Goal: Task Accomplishment & Management: Manage account settings

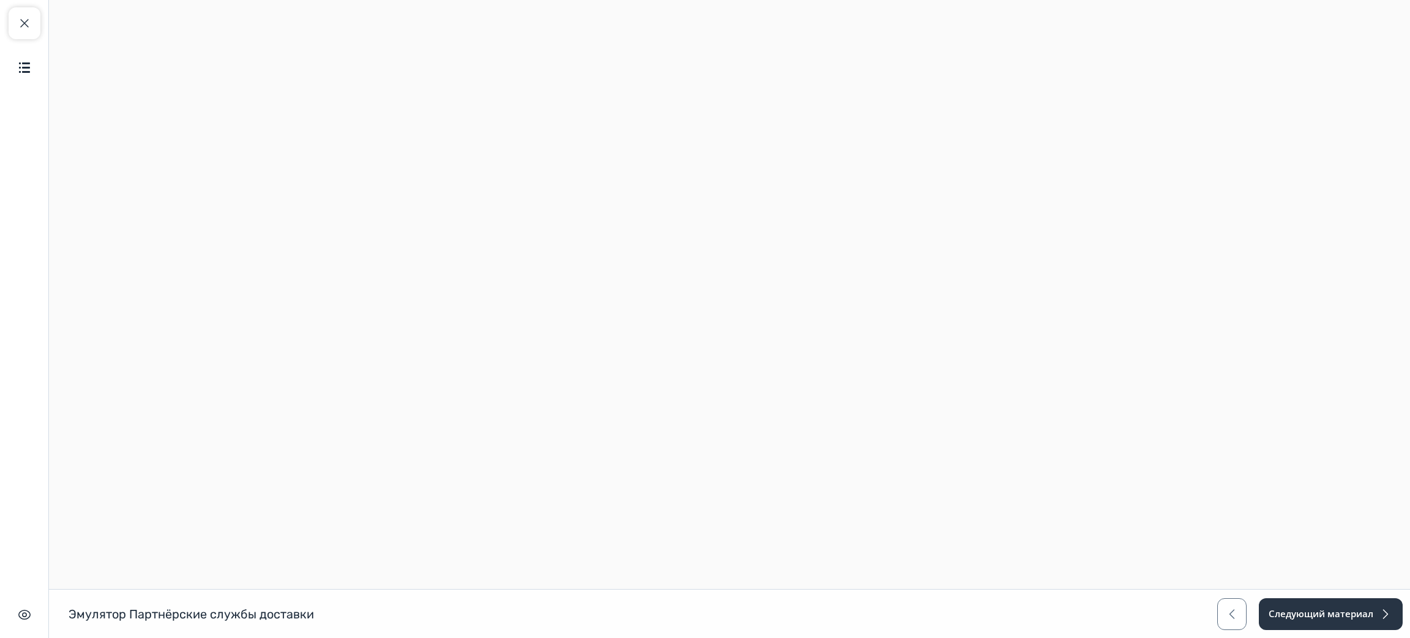
click at [9, 35] on div "Закрыть курс Содержание" at bounding box center [25, 45] width 32 height 76
click at [21, 28] on span "button" at bounding box center [24, 23] width 15 height 15
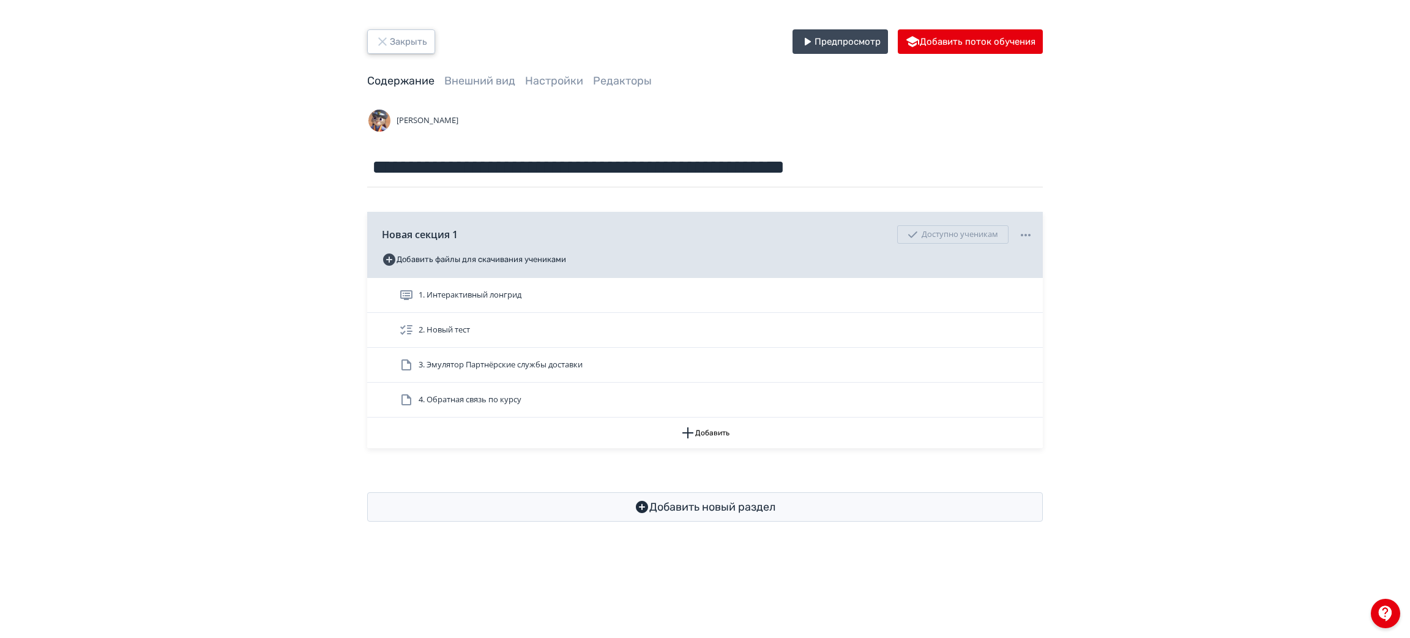
click at [406, 46] on button "Закрыть" at bounding box center [401, 41] width 68 height 24
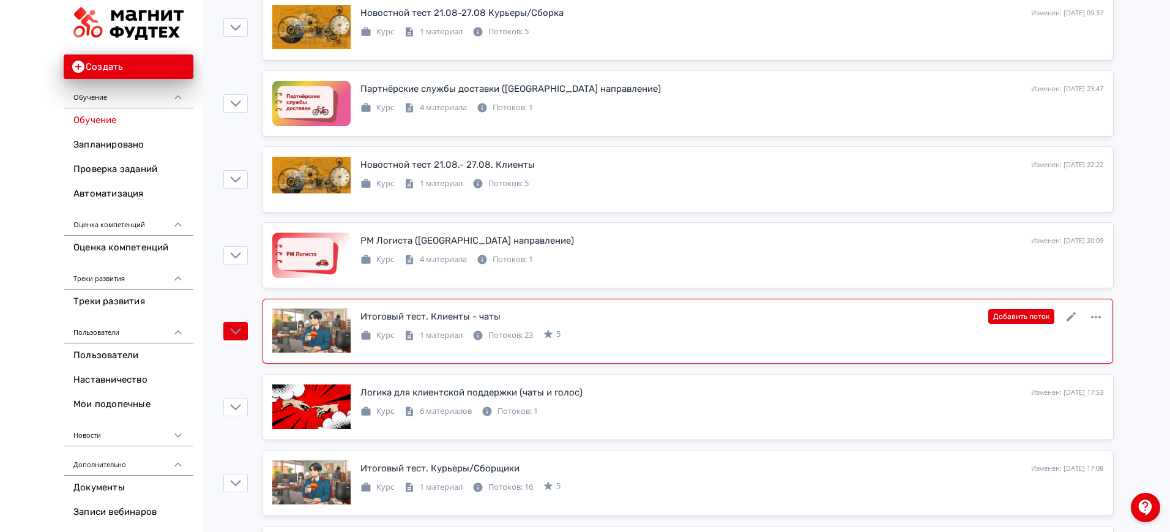
scroll to position [383, 0]
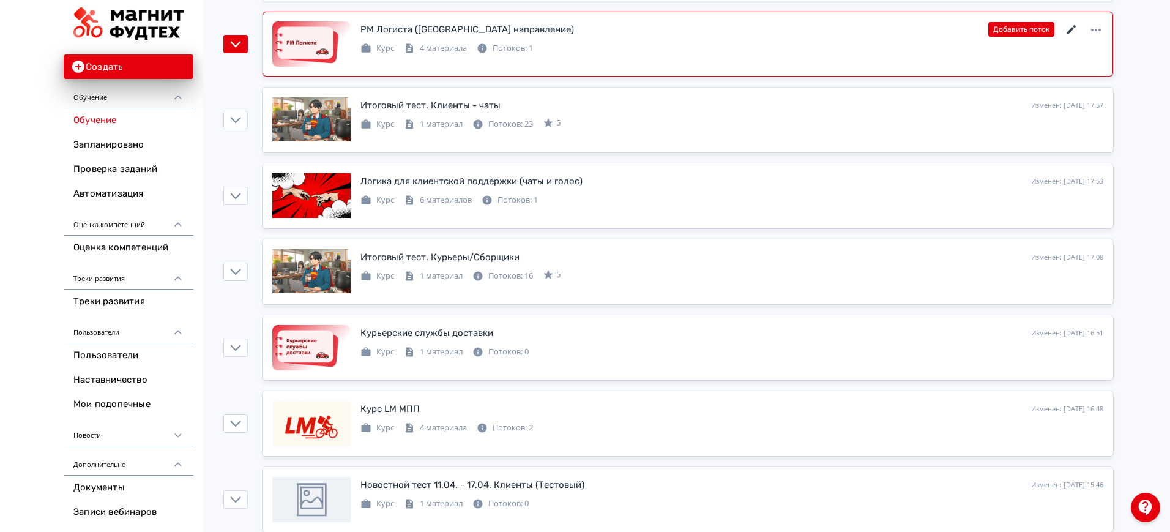
click at [1077, 29] on icon at bounding box center [1072, 30] width 15 height 15
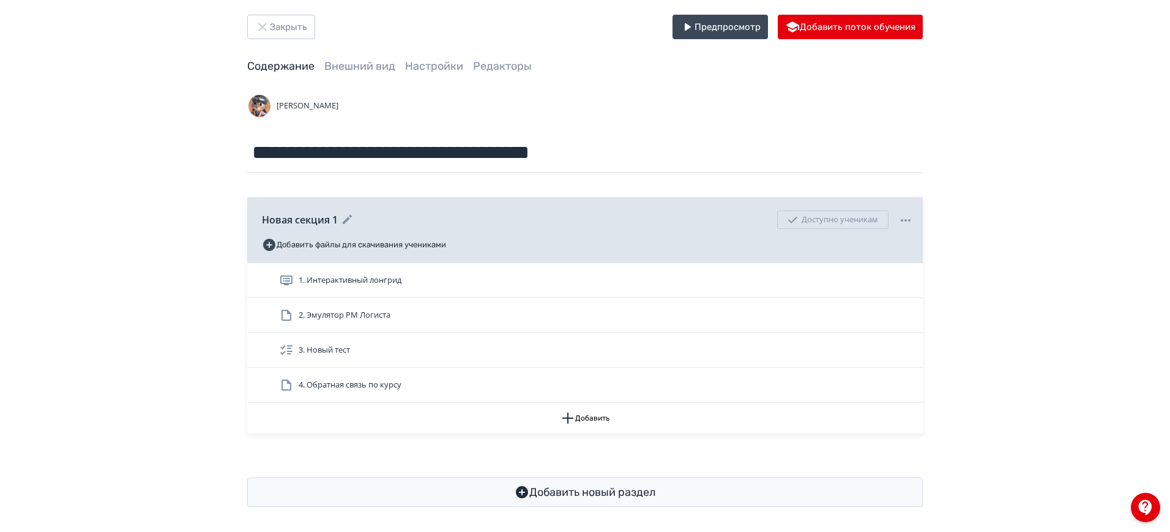
scroll to position [19, 0]
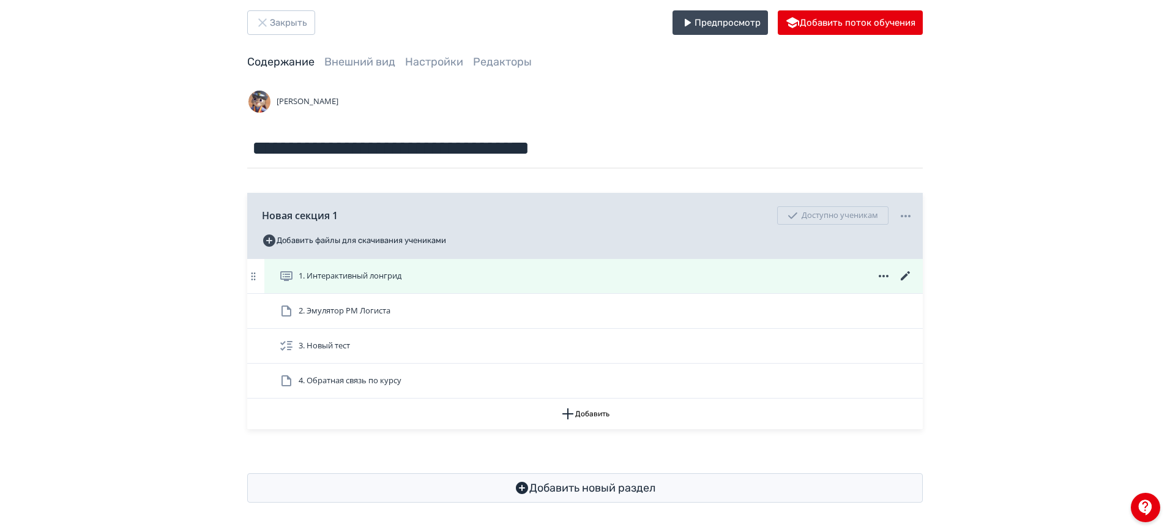
click at [904, 278] on icon at bounding box center [905, 275] width 9 height 9
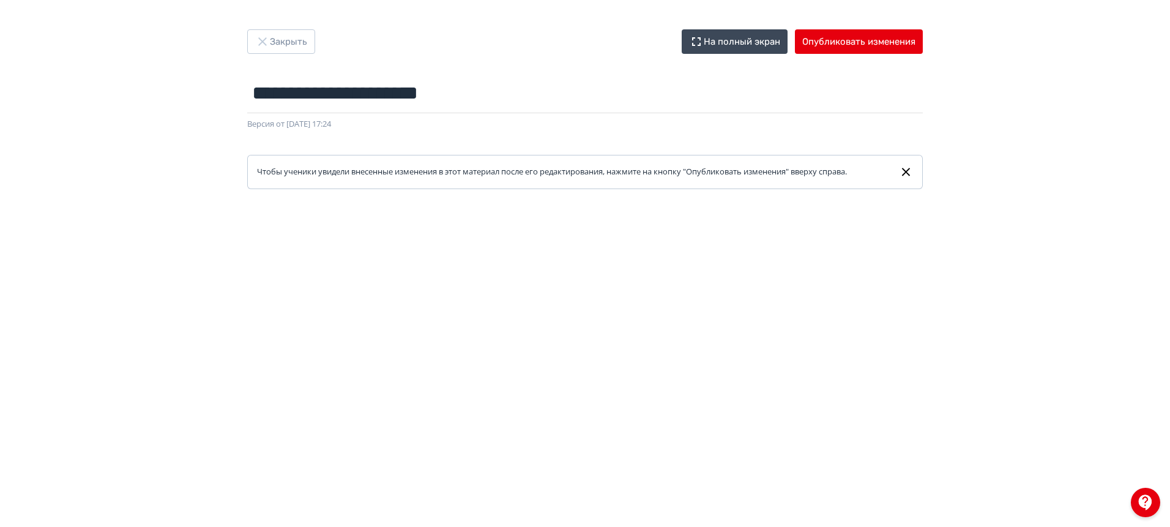
click at [862, 54] on div "**********" at bounding box center [585, 109] width 735 height 160
click at [867, 44] on button "Опубликовать изменения" at bounding box center [859, 41] width 128 height 24
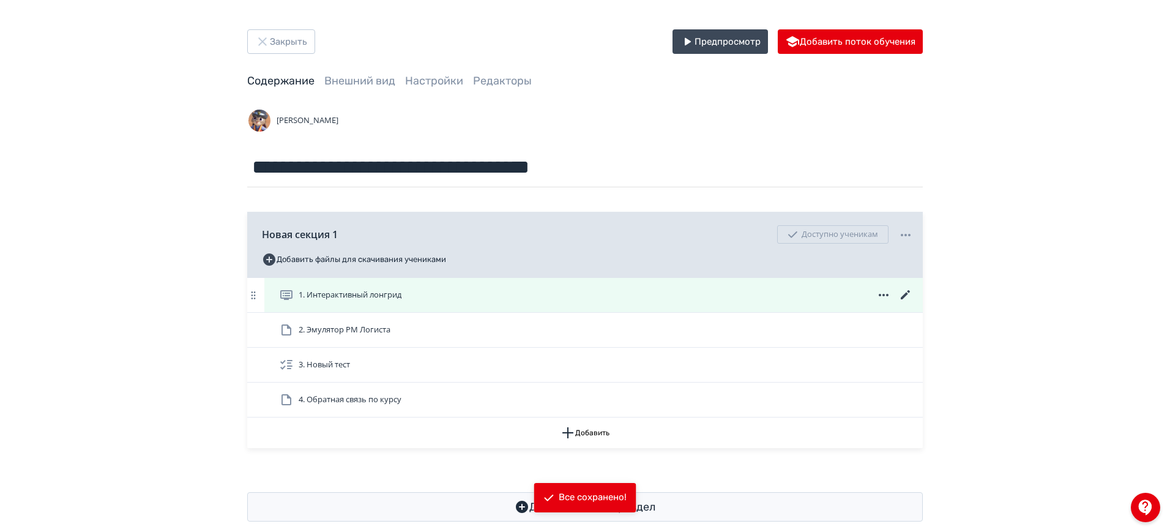
click at [900, 297] on icon at bounding box center [906, 295] width 15 height 15
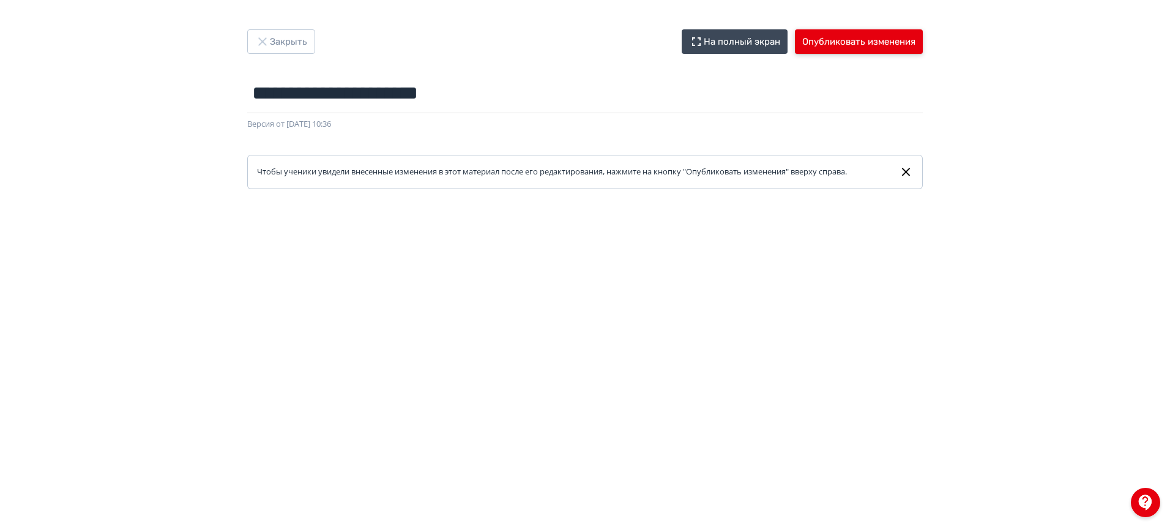
click at [904, 32] on button "Опубликовать изменения" at bounding box center [859, 41] width 128 height 24
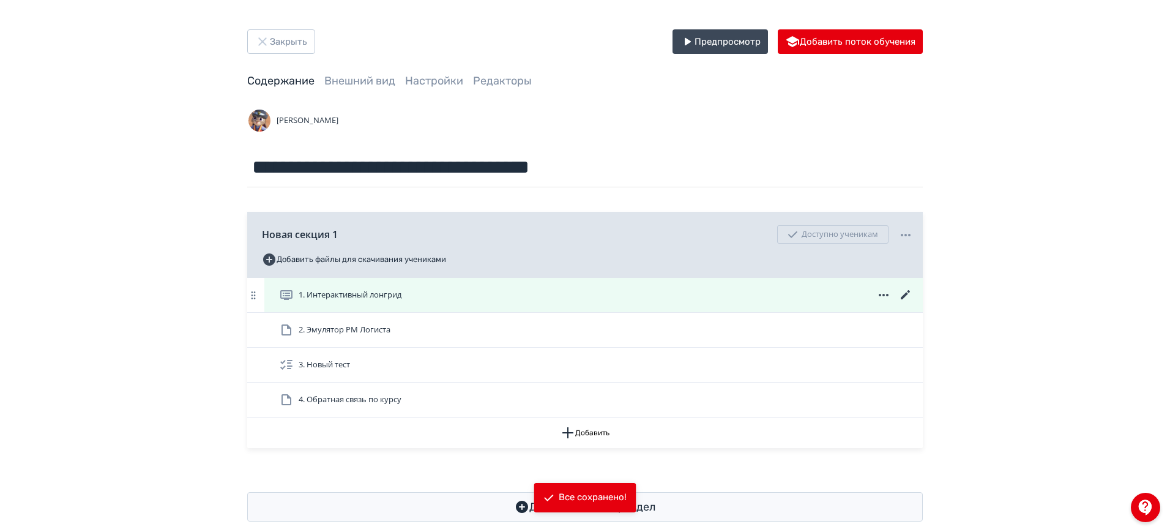
click at [910, 294] on icon at bounding box center [906, 295] width 15 height 15
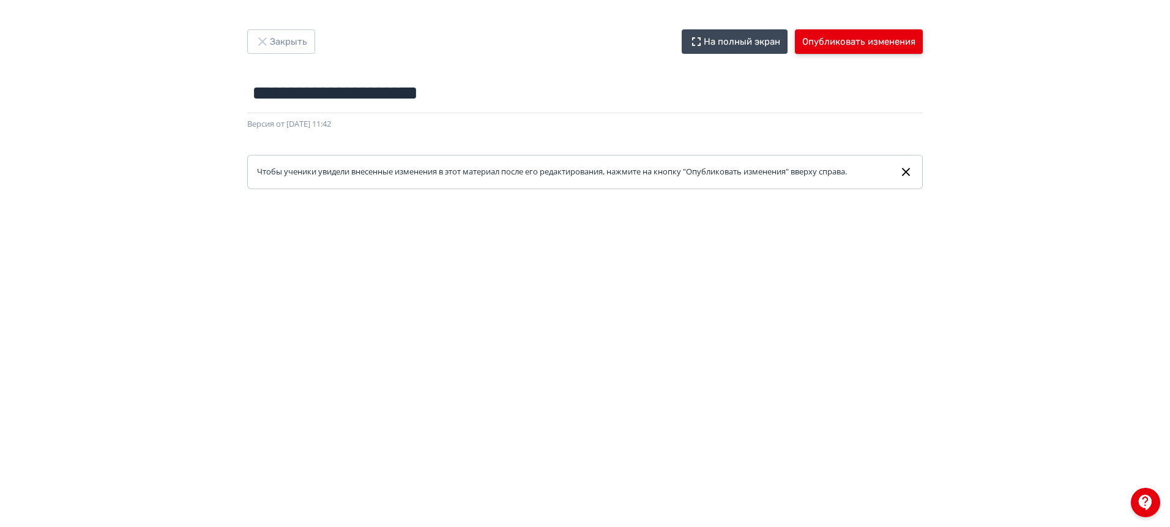
click at [848, 43] on button "Опубликовать изменения" at bounding box center [859, 41] width 128 height 24
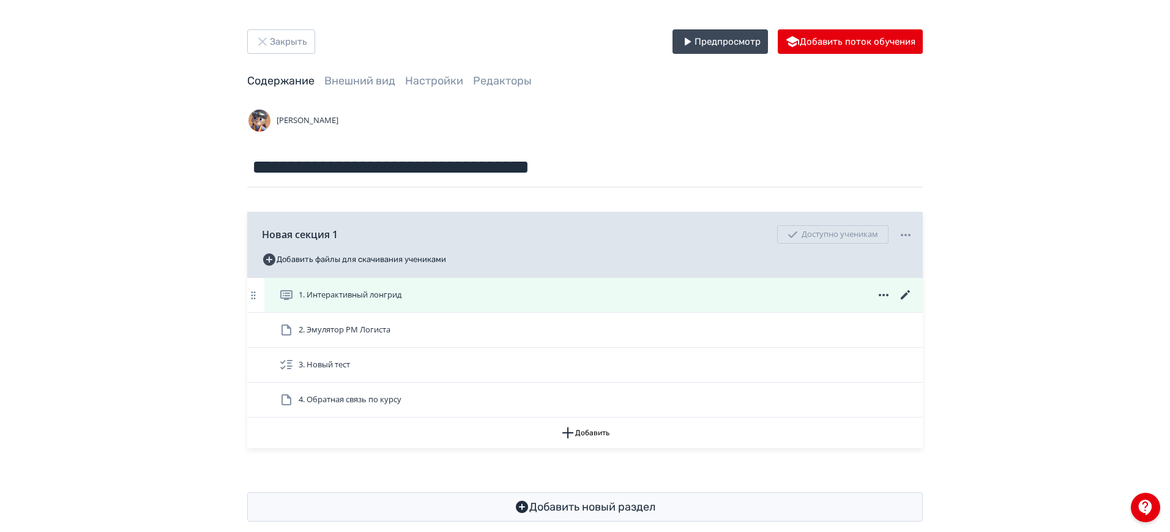
click at [903, 291] on icon at bounding box center [906, 295] width 15 height 15
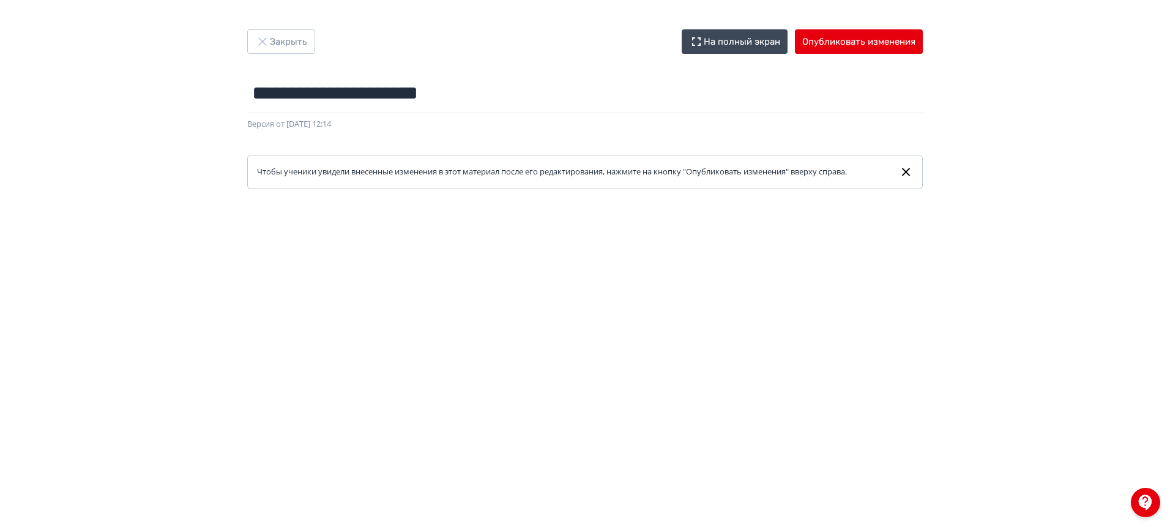
scroll to position [238, 0]
click at [268, 29] on button "Закрыть" at bounding box center [281, 41] width 68 height 24
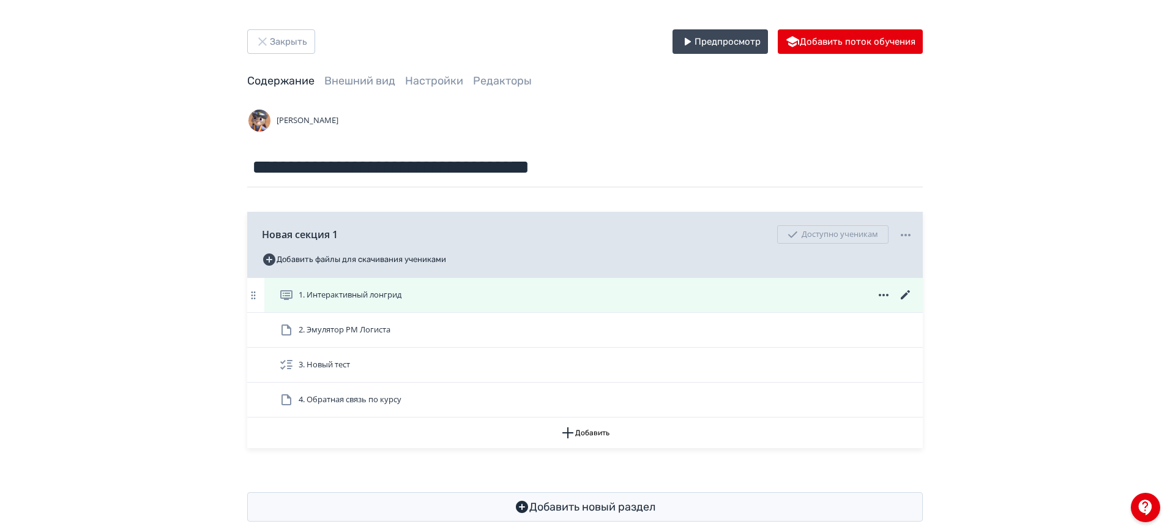
click at [913, 296] on div "1. Интерактивный лонгрид" at bounding box center [593, 295] width 659 height 34
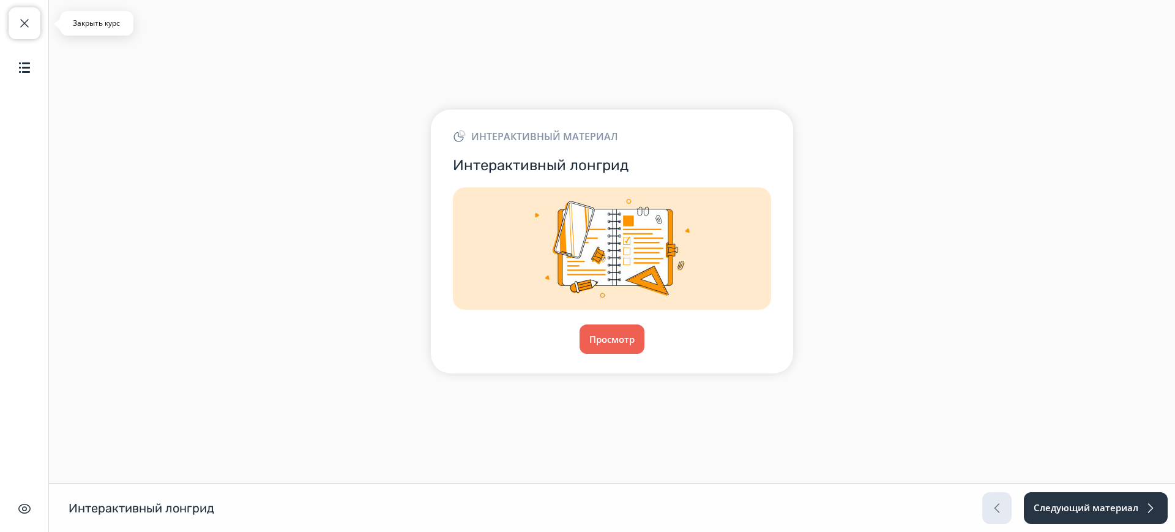
click at [13, 14] on button "Закрыть курс" at bounding box center [25, 23] width 32 height 32
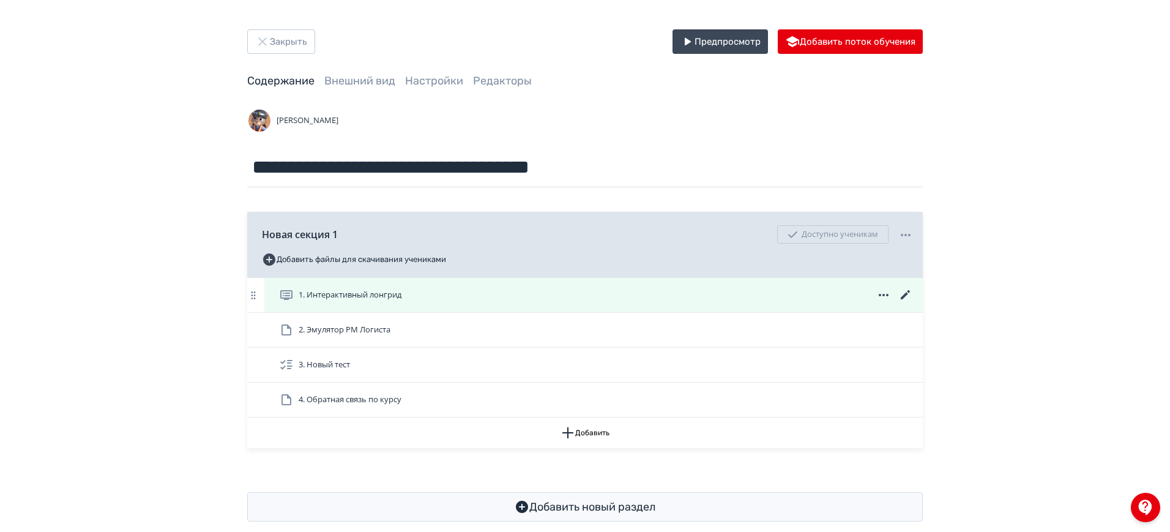
click at [905, 296] on icon at bounding box center [905, 294] width 9 height 9
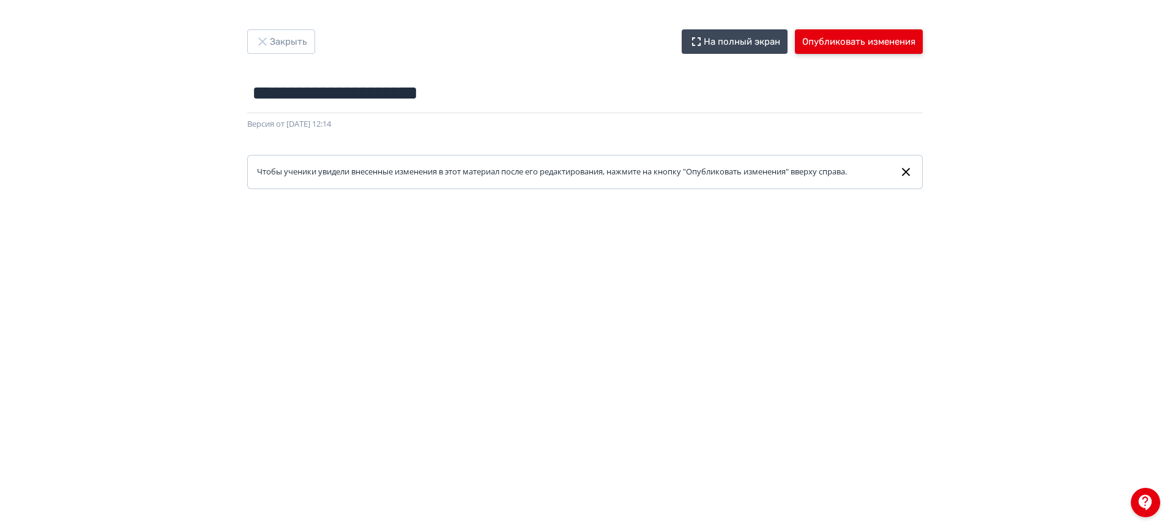
click at [851, 48] on button "Опубликовать изменения" at bounding box center [859, 41] width 128 height 24
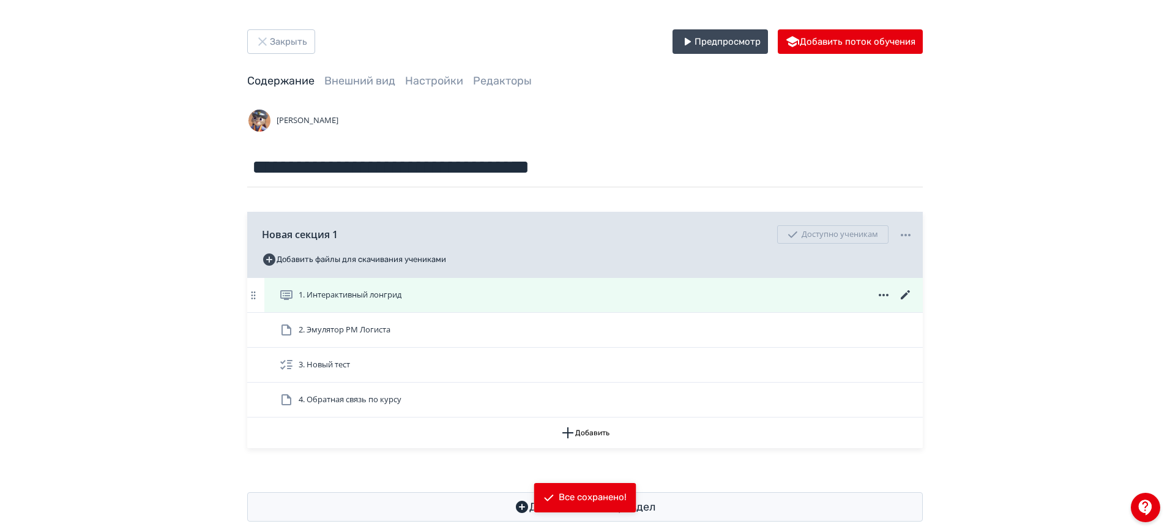
click at [904, 293] on icon at bounding box center [906, 295] width 15 height 15
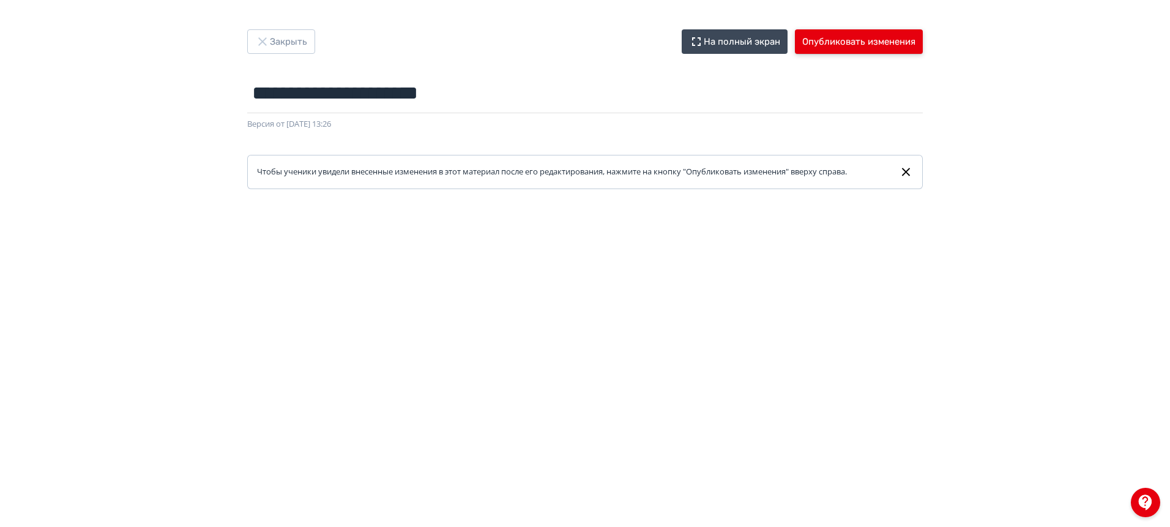
click at [843, 37] on button "Опубликовать изменения" at bounding box center [859, 41] width 128 height 24
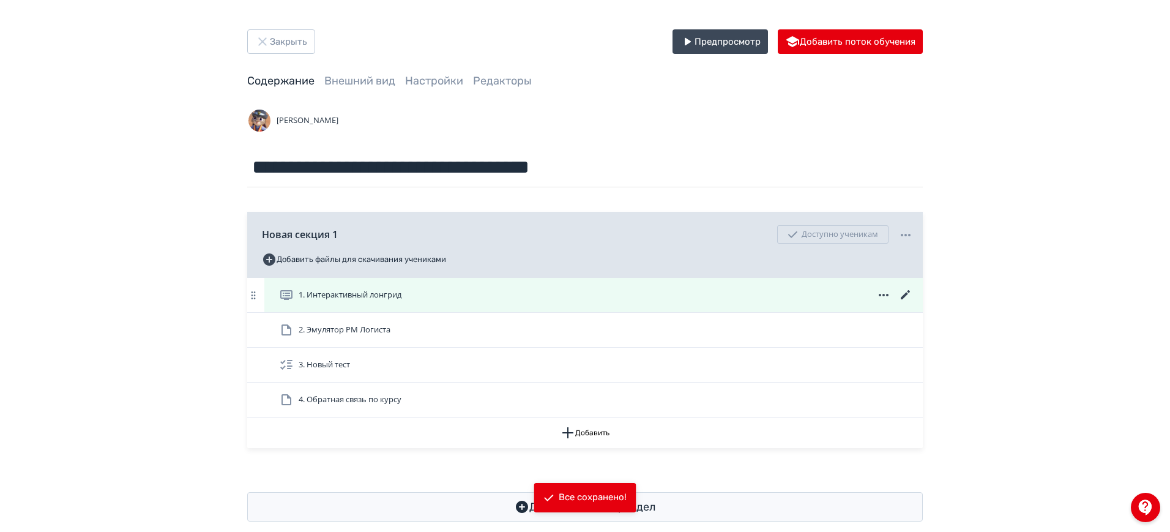
click at [909, 295] on icon at bounding box center [906, 295] width 15 height 15
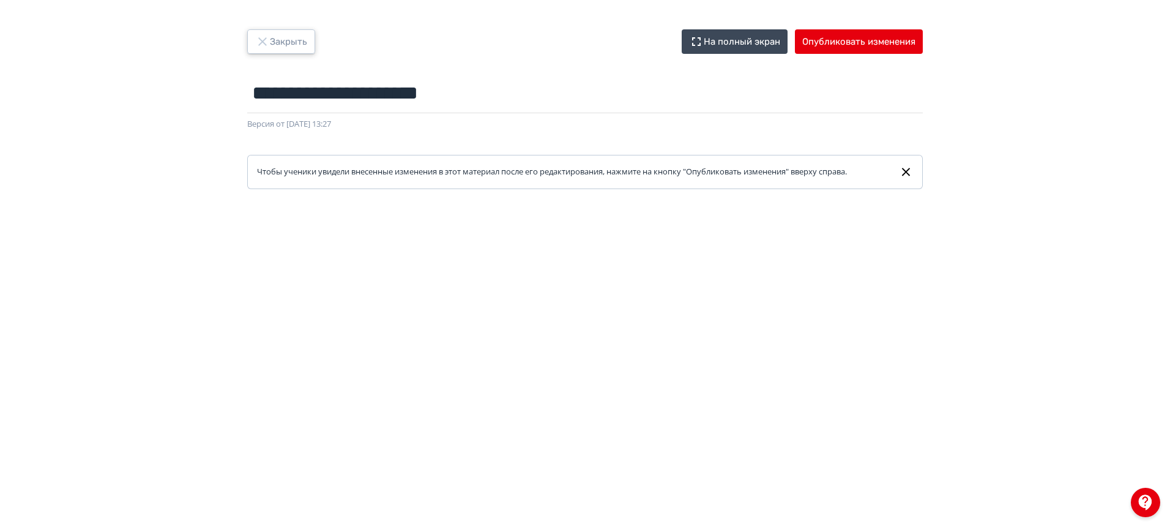
click at [297, 42] on button "Закрыть" at bounding box center [281, 41] width 68 height 24
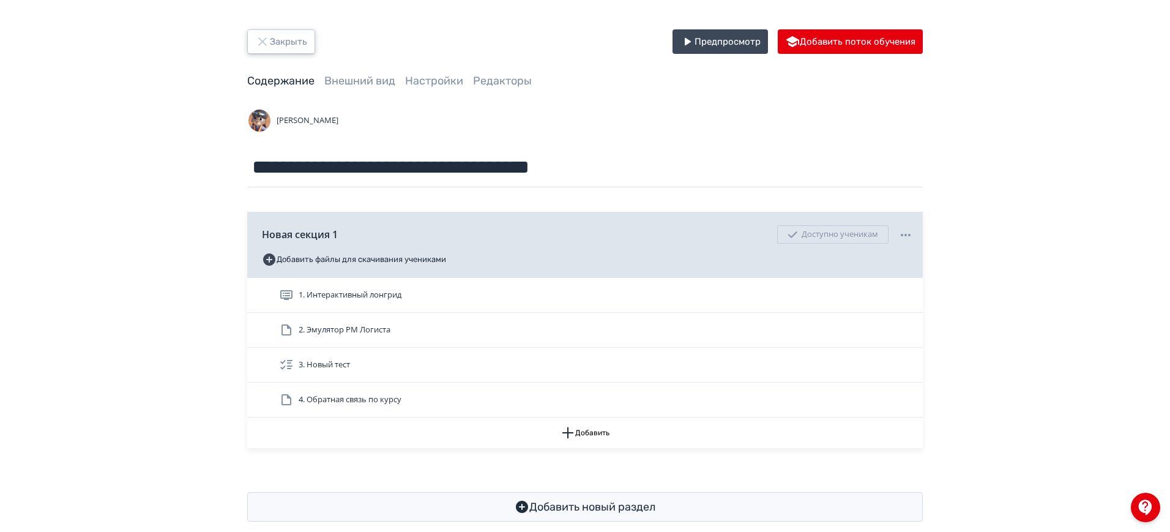
click at [297, 37] on button "Закрыть" at bounding box center [281, 41] width 68 height 24
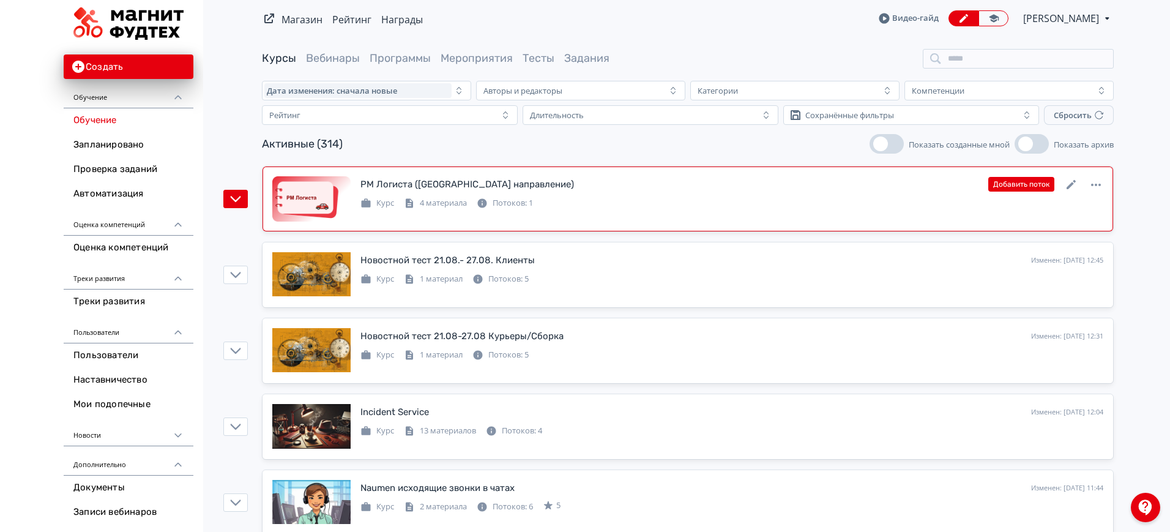
click at [1063, 186] on div "Добавить поток" at bounding box center [1046, 184] width 115 height 16
click at [1071, 186] on icon at bounding box center [1071, 184] width 9 height 9
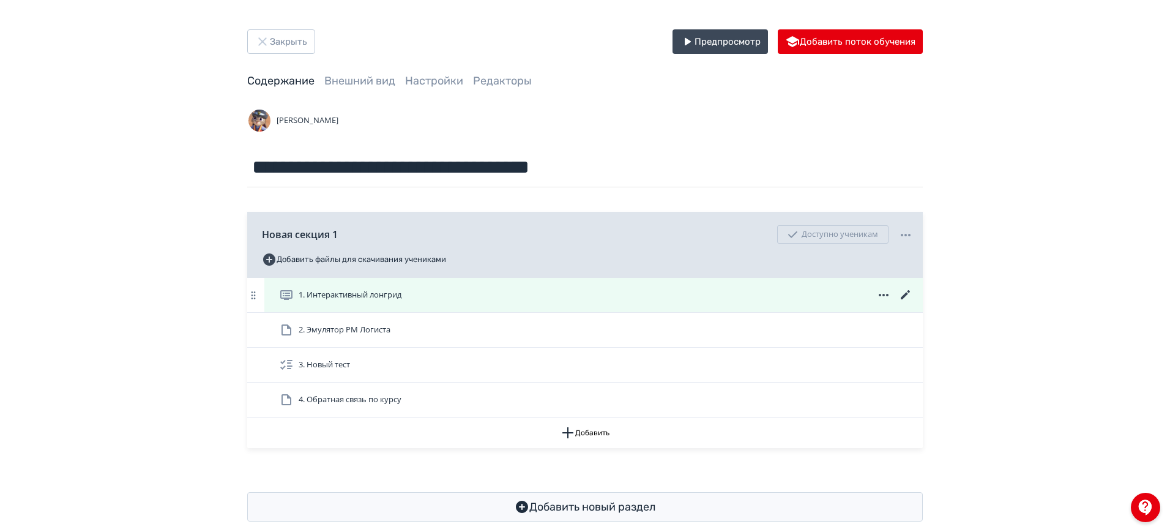
click at [903, 296] on icon at bounding box center [905, 294] width 9 height 9
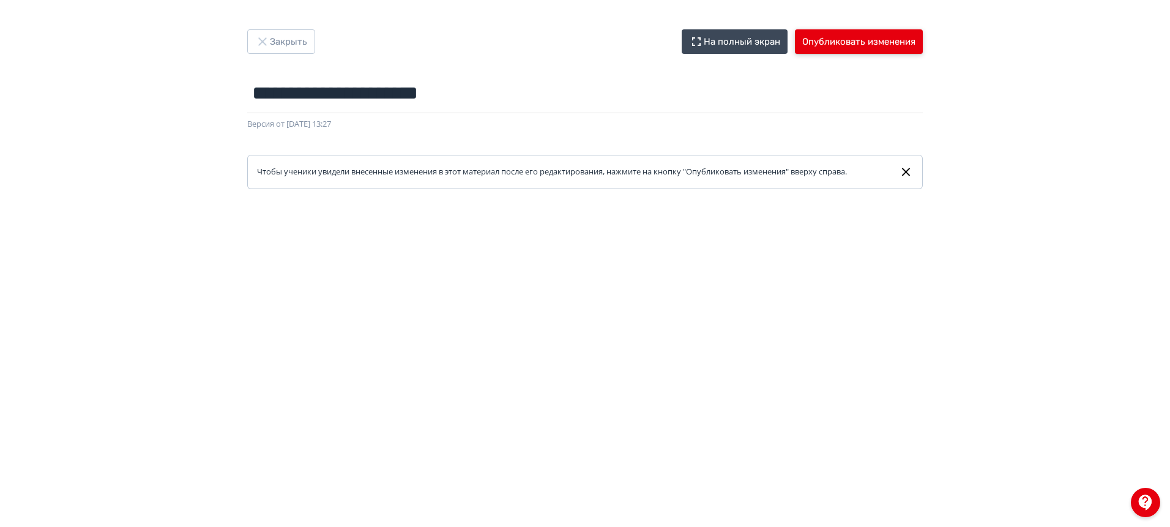
click at [886, 39] on button "Опубликовать изменения" at bounding box center [859, 41] width 128 height 24
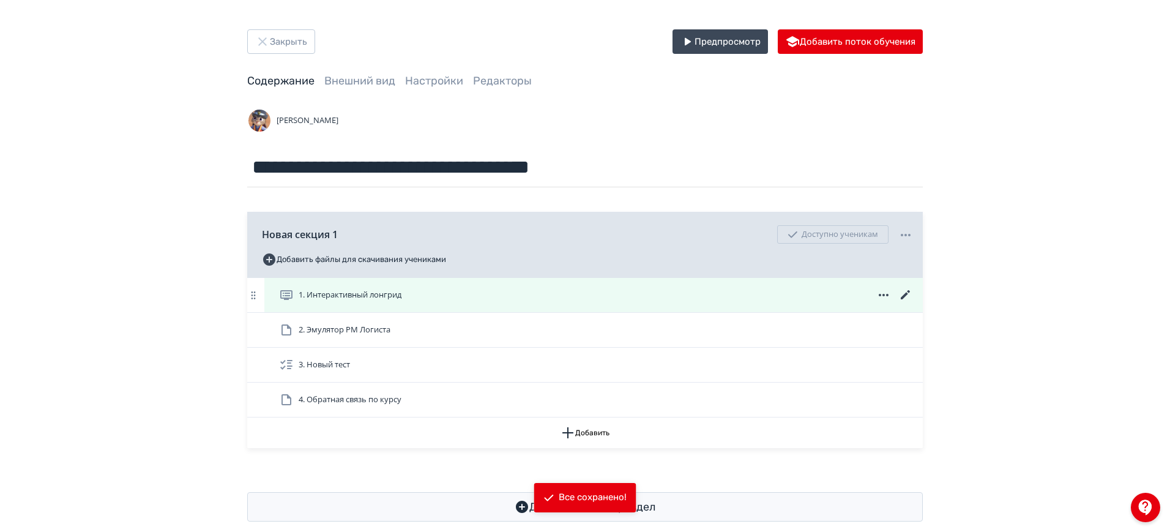
click at [906, 293] on icon at bounding box center [905, 294] width 9 height 9
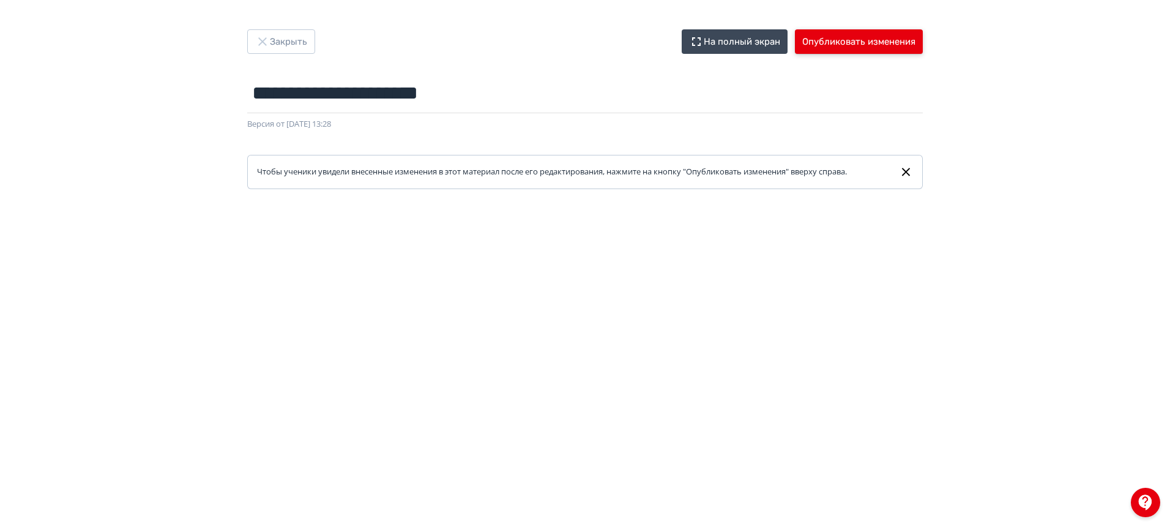
click at [889, 37] on button "Опубликовать изменения" at bounding box center [859, 41] width 128 height 24
